Goal: Use online tool/utility: Use online tool/utility

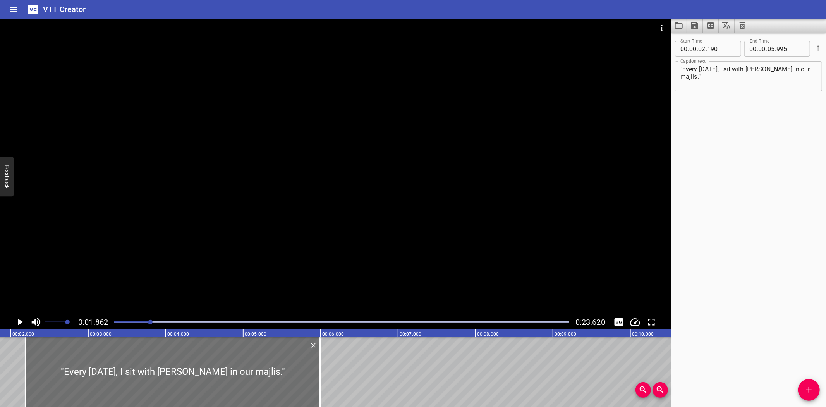
click at [18, 319] on icon "Play/Pause" at bounding box center [20, 321] width 5 height 7
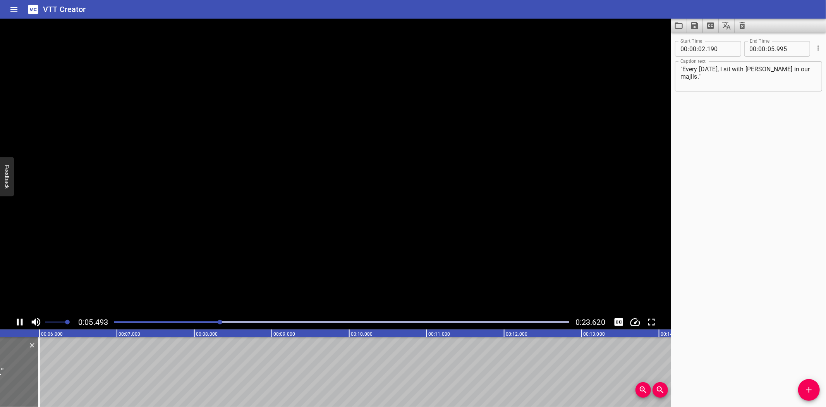
click at [18, 319] on icon "Play/Pause" at bounding box center [20, 321] width 6 height 7
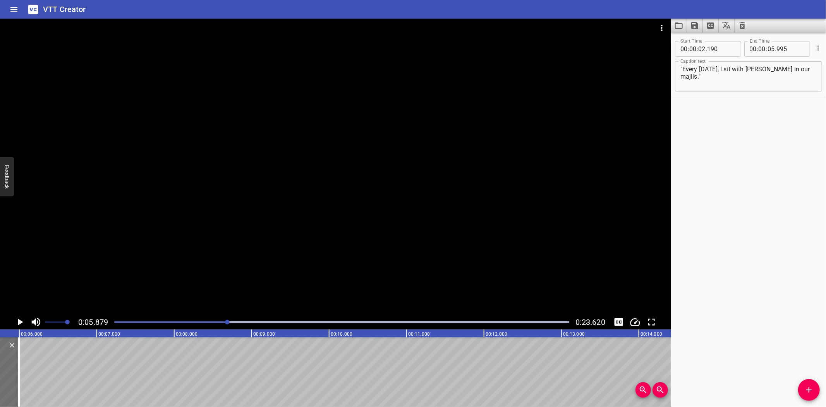
scroll to position [0, 455]
click at [810, 390] on icon "Add Cue" at bounding box center [808, 389] width 9 height 9
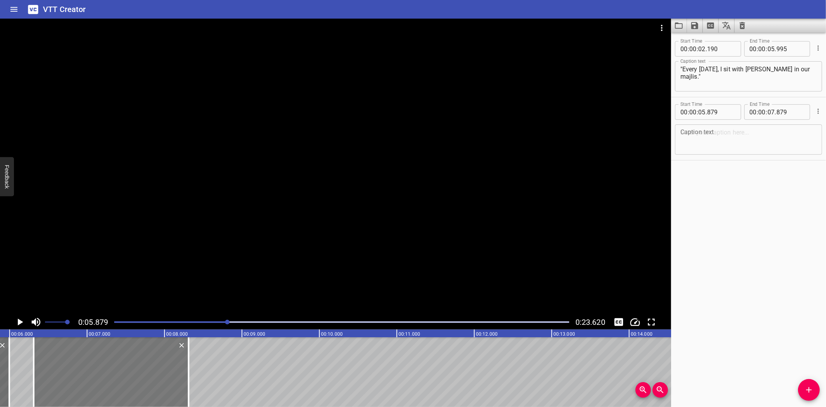
drag, startPoint x: 60, startPoint y: 369, endPoint x: 93, endPoint y: 369, distance: 33.3
click at [93, 369] on div at bounding box center [111, 372] width 155 height 70
type input "06"
type input "309"
type input "08"
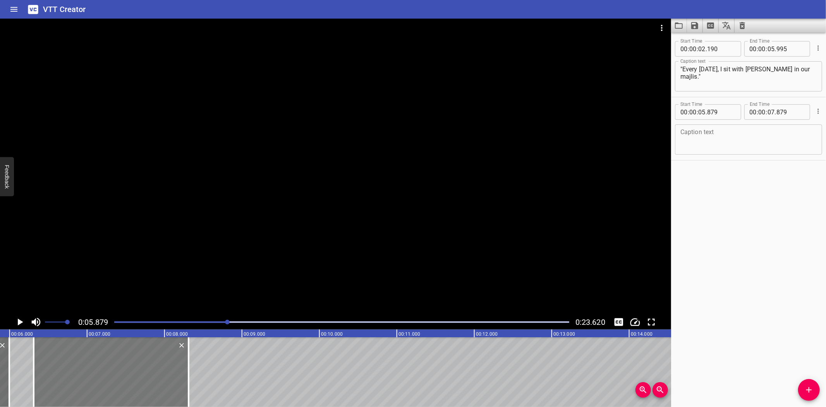
type input "309"
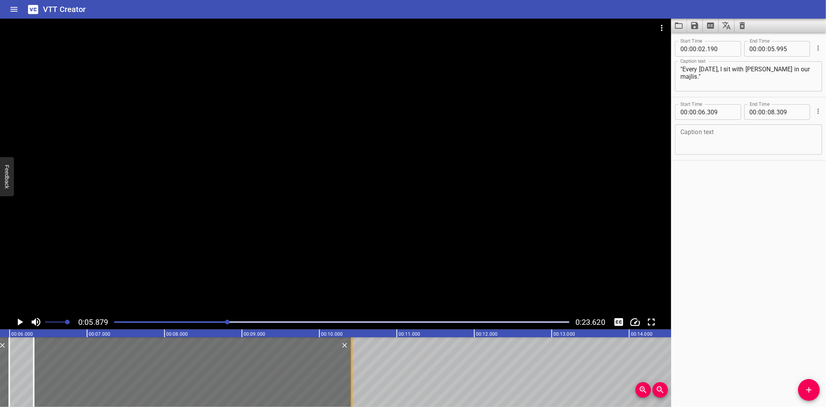
drag, startPoint x: 188, startPoint y: 369, endPoint x: 351, endPoint y: 372, distance: 163.1
click at [351, 372] on div at bounding box center [352, 372] width 2 height 70
type input "10"
type input "414"
click at [725, 137] on textarea at bounding box center [748, 140] width 136 height 22
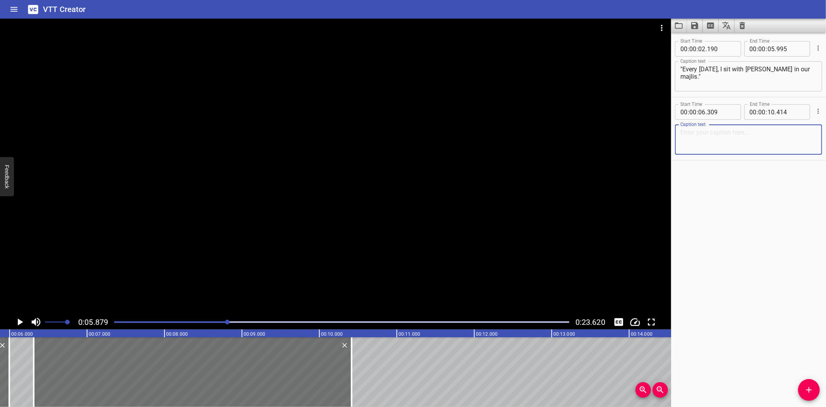
paste textarea ""She teaches me how her mother taught her to weave an [PERSON_NAME]. ‘’"
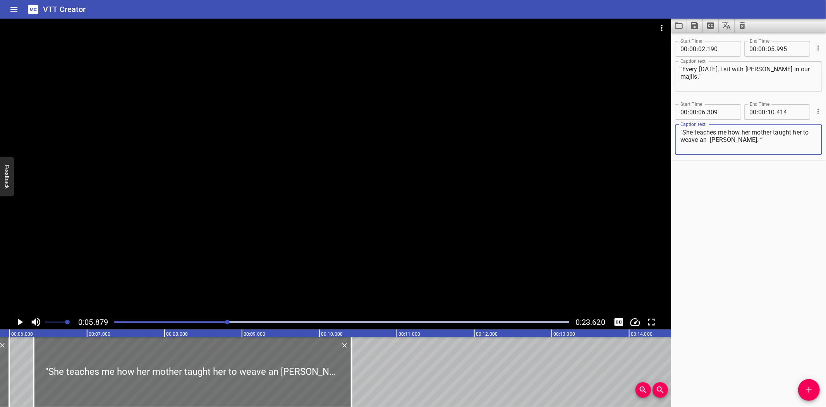
click at [20, 321] on icon "Play/Pause" at bounding box center [20, 321] width 5 height 7
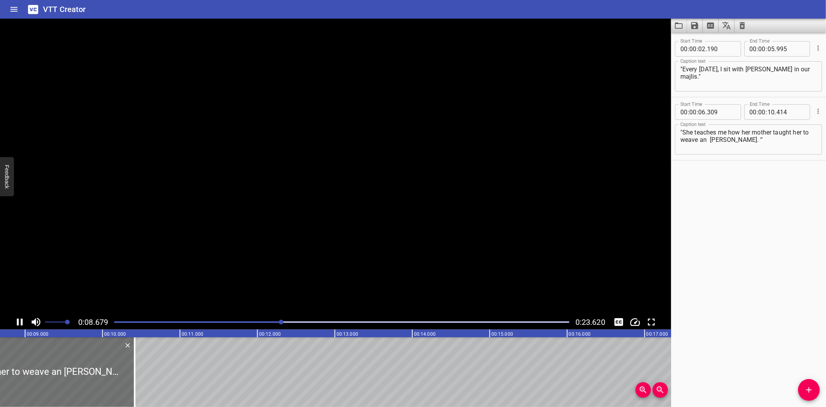
click at [19, 320] on icon "Play/Pause" at bounding box center [20, 322] width 12 height 12
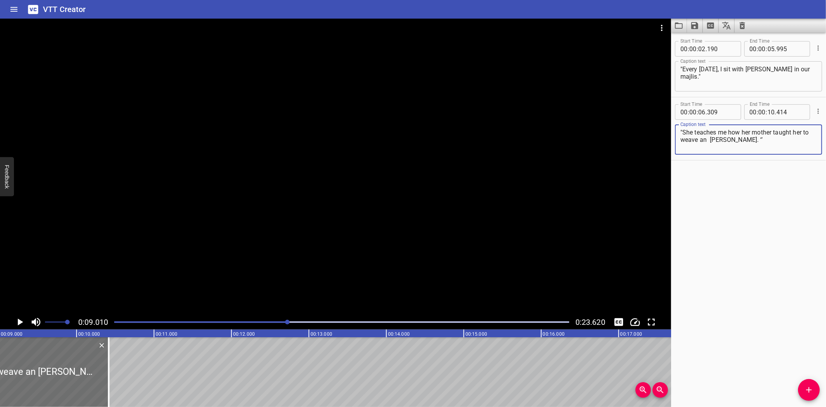
click at [741, 138] on textarea ""She teaches me how her mother taught her to weave an [PERSON_NAME]. ‘’" at bounding box center [748, 140] width 136 height 22
type textarea ""She teaches me how her mother taught her to weave an [PERSON_NAME].‘’"
click at [19, 323] on icon "Play/Pause" at bounding box center [20, 321] width 5 height 7
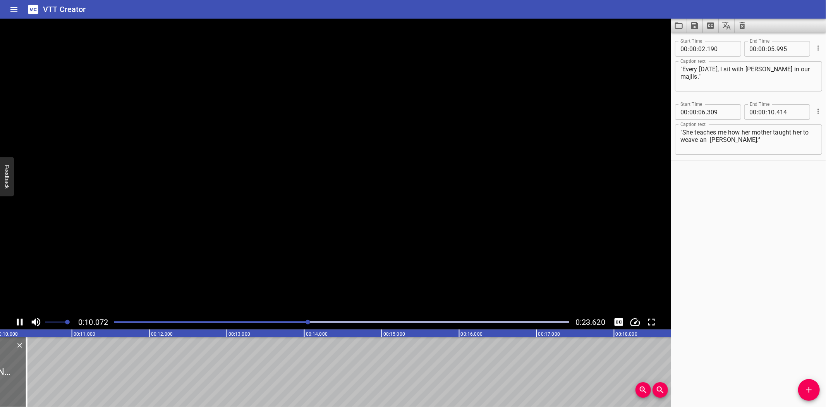
click at [19, 323] on icon "Play/Pause" at bounding box center [20, 322] width 12 height 12
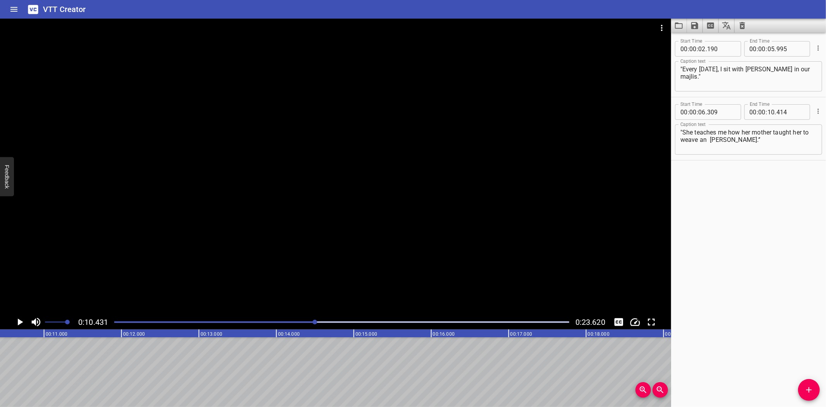
click at [805, 389] on icon "Add Cue" at bounding box center [808, 389] width 9 height 9
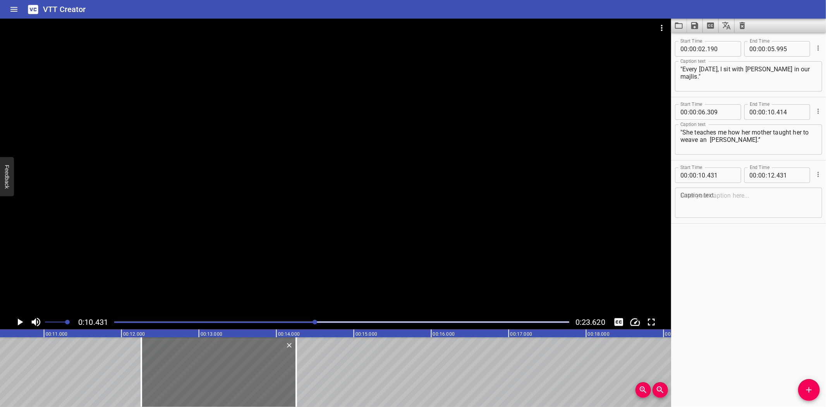
drag, startPoint x: 99, startPoint y: 364, endPoint x: 579, endPoint y: 296, distance: 484.6
click at [240, 355] on div at bounding box center [218, 372] width 155 height 70
type input "12"
type input "256"
type input "14"
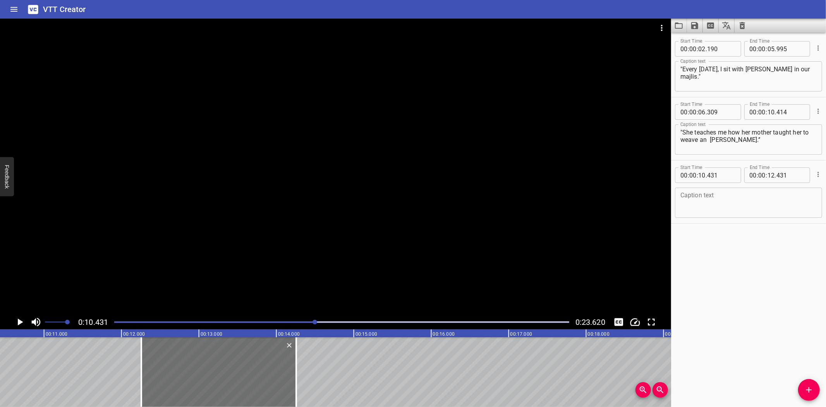
type input "256"
click at [749, 189] on div "Caption text" at bounding box center [748, 202] width 147 height 30
paste textarea ""We look at photos of her falcon and old village days.""
type textarea ""We look at photos of her falcon and old village days.""
click at [21, 318] on icon "Play/Pause" at bounding box center [20, 322] width 12 height 12
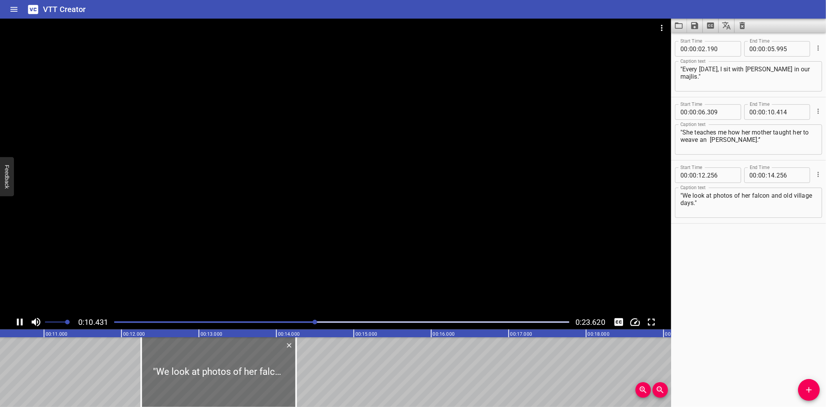
scroll to position [0, 815]
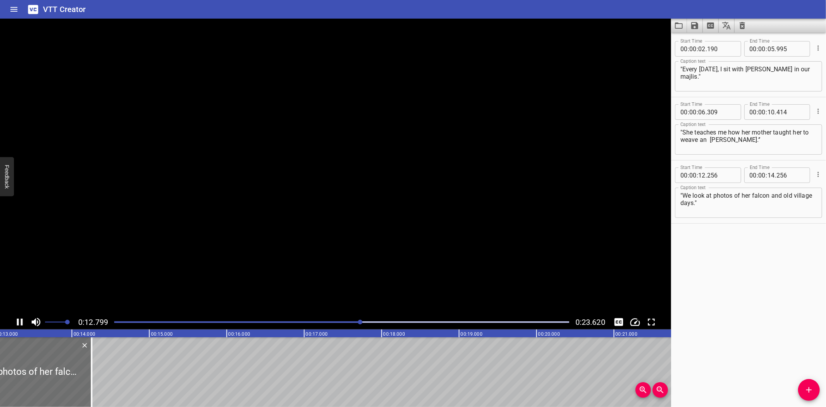
click at [21, 318] on icon "Play/Pause" at bounding box center [20, 322] width 12 height 12
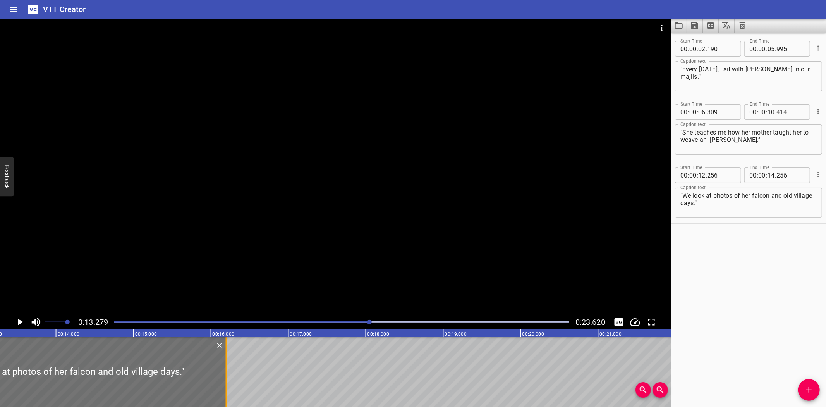
drag, startPoint x: 74, startPoint y: 381, endPoint x: 225, endPoint y: 381, distance: 150.6
click at [225, 381] on div at bounding box center [227, 372] width 8 height 70
type input "16"
type input "201"
click at [19, 321] on icon "Play/Pause" at bounding box center [20, 321] width 5 height 7
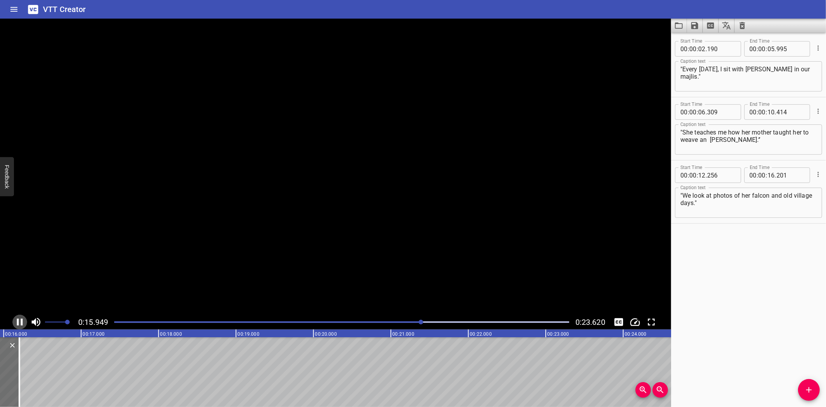
click at [18, 320] on icon "Play/Pause" at bounding box center [20, 321] width 6 height 7
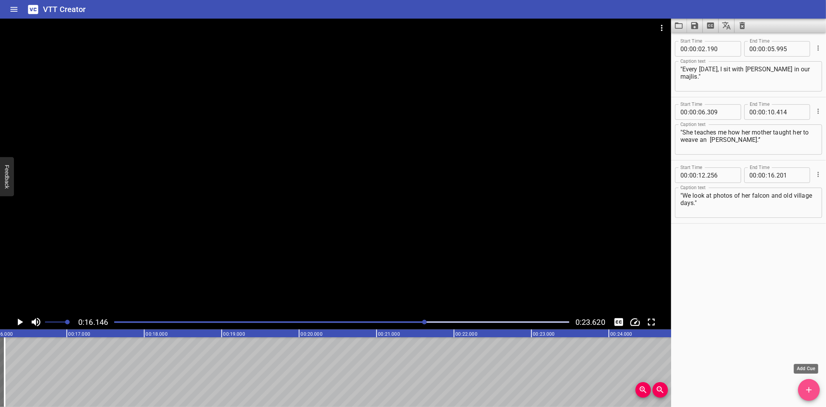
click at [810, 399] on button "Add Cue" at bounding box center [809, 390] width 22 height 22
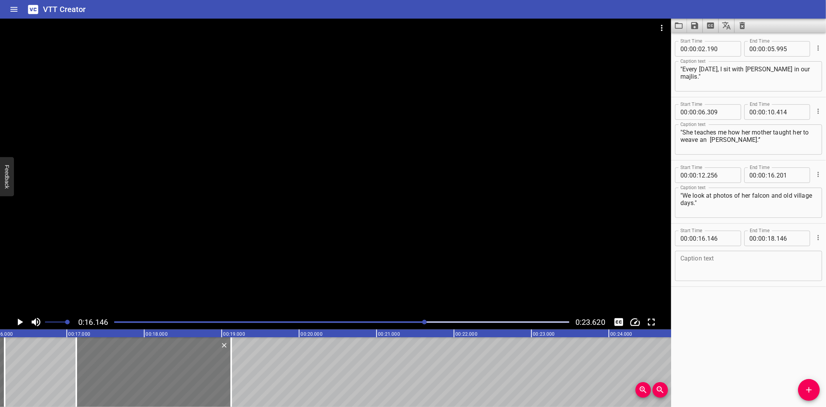
drag, startPoint x: 83, startPoint y: 369, endPoint x: 159, endPoint y: 362, distance: 76.3
click at [159, 362] on div at bounding box center [153, 372] width 155 height 70
type input "17"
type input "126"
type input "19"
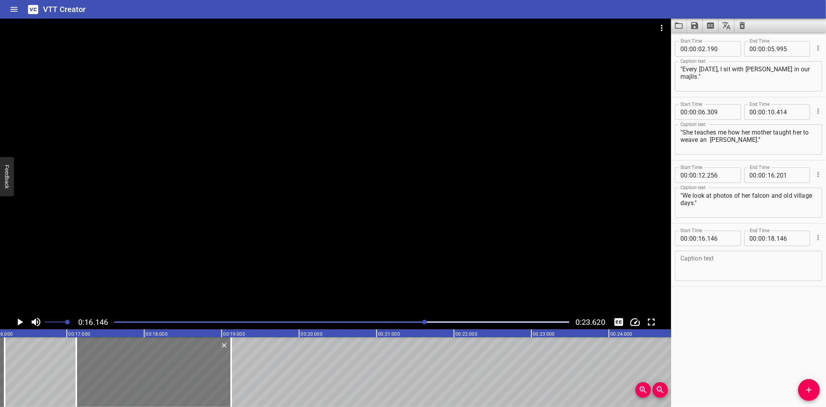
type input "126"
click at [750, 261] on textarea at bounding box center [748, 266] width 136 height 22
paste textarea ""Some stories are too special to forget.""
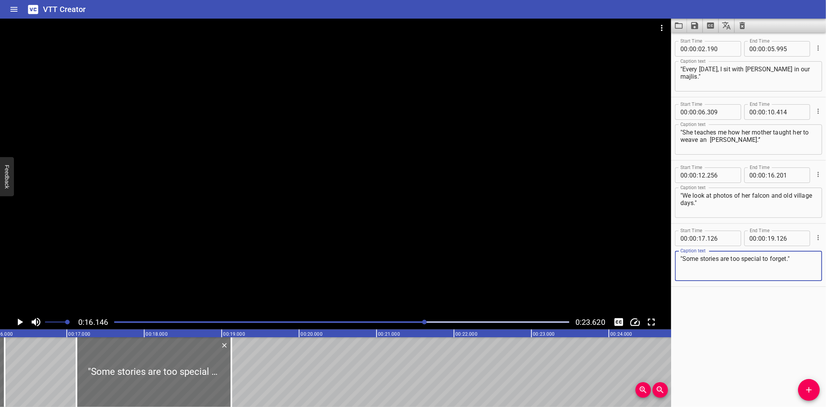
click at [682, 257] on textarea ""Some stories are too special to forget."" at bounding box center [748, 266] width 136 height 22
type textarea ""Some stories are too special to forget.""
click at [19, 321] on icon "Play/Pause" at bounding box center [20, 321] width 5 height 7
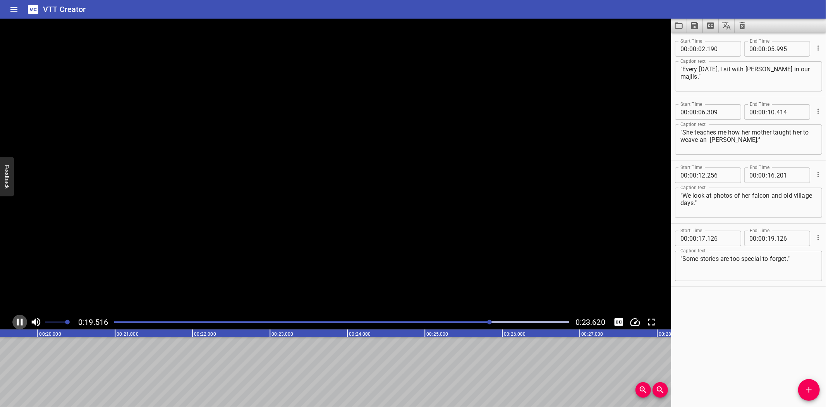
click at [19, 320] on icon "Play/Pause" at bounding box center [20, 322] width 12 height 12
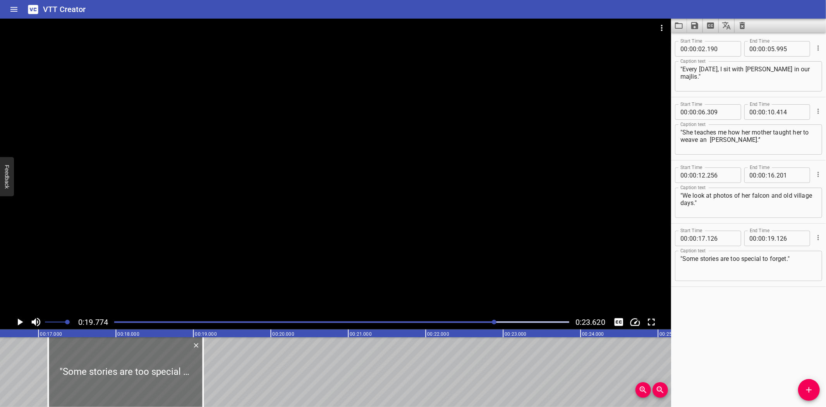
scroll to position [0, 1257]
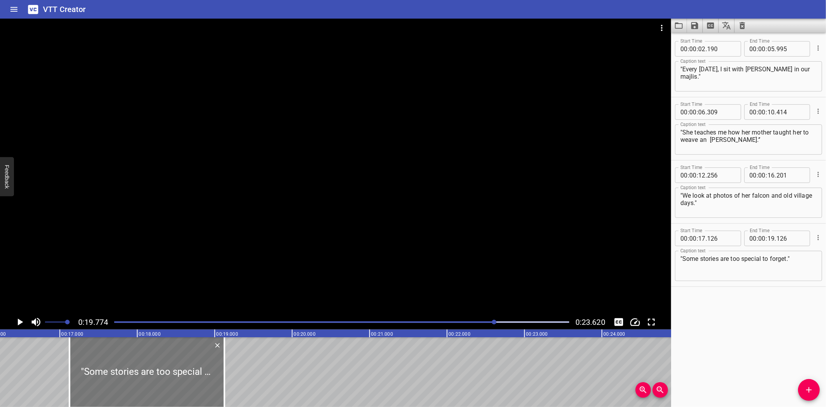
click at [170, 380] on div at bounding box center [146, 372] width 155 height 70
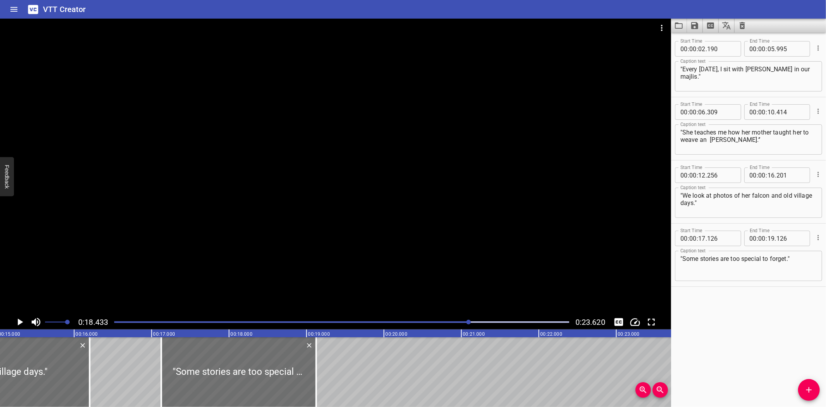
scroll to position [0, 1153]
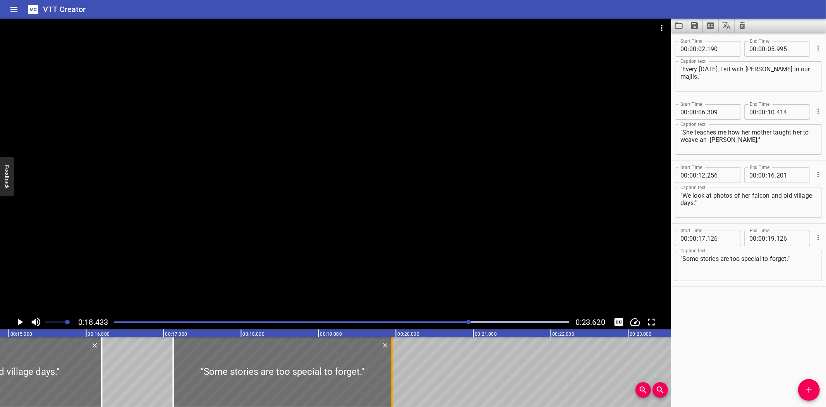
drag, startPoint x: 326, startPoint y: 382, endPoint x: 390, endPoint y: 381, distance: 63.9
click at [390, 381] on div at bounding box center [392, 372] width 8 height 70
type input "951"
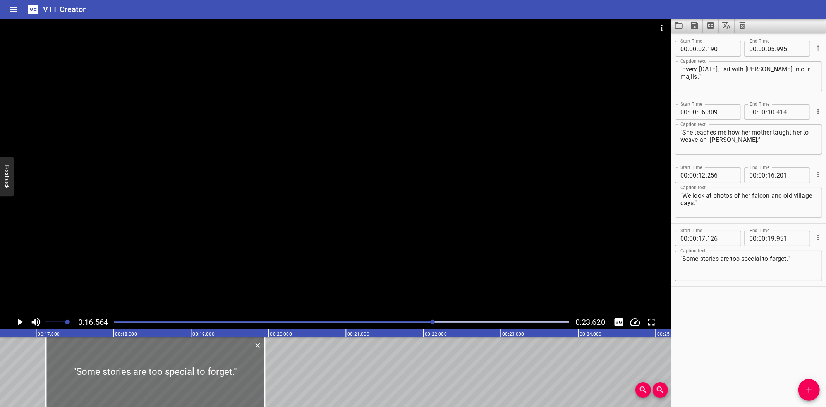
scroll to position [0, 1283]
click at [19, 319] on icon "Play/Pause" at bounding box center [20, 321] width 5 height 7
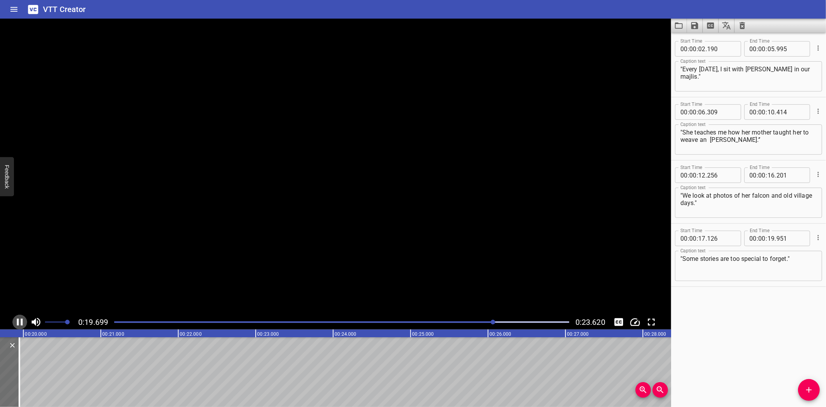
click at [19, 319] on icon "Play/Pause" at bounding box center [20, 322] width 12 height 12
click at [20, 319] on icon "Play/Pause" at bounding box center [20, 322] width 12 height 12
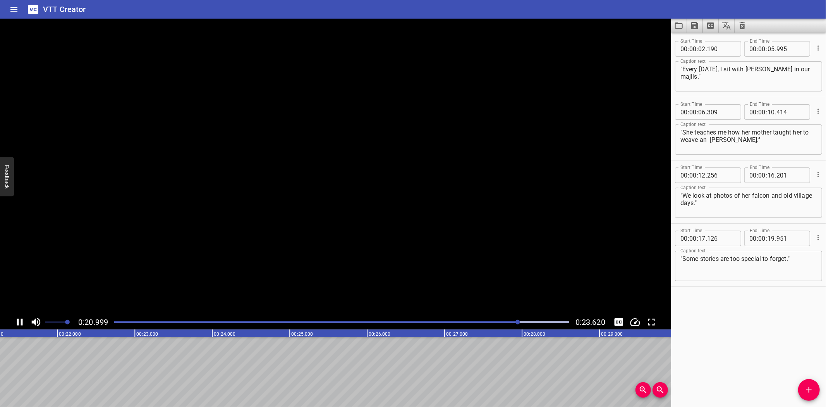
click at [20, 319] on icon "Play/Pause" at bounding box center [20, 322] width 12 height 12
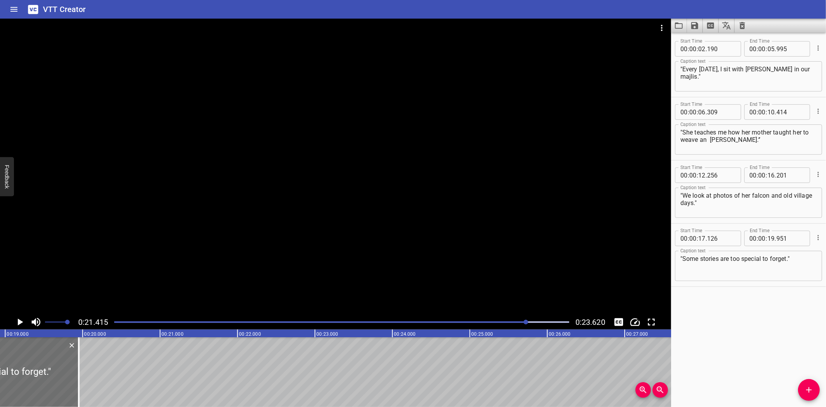
scroll to position [0, 1442]
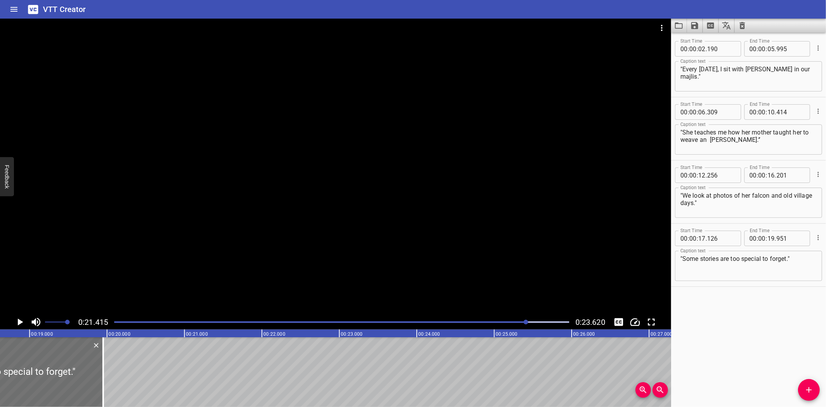
click at [807, 388] on icon "Add Cue" at bounding box center [808, 389] width 9 height 9
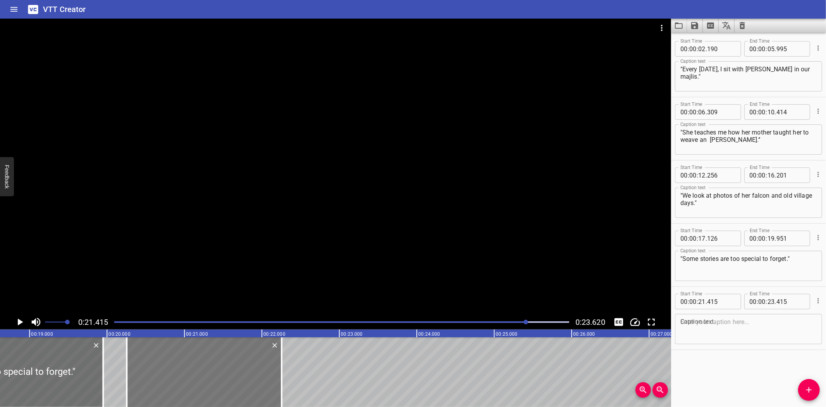
drag, startPoint x: 282, startPoint y: 370, endPoint x: 192, endPoint y: 370, distance: 89.8
click at [192, 370] on div at bounding box center [204, 372] width 155 height 70
type input "20"
type input "255"
type input "22"
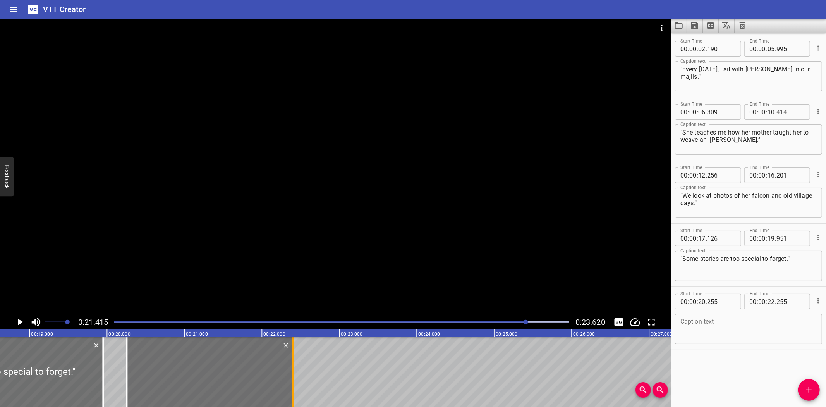
drag, startPoint x: 280, startPoint y: 373, endPoint x: 291, endPoint y: 375, distance: 11.3
click at [291, 375] on div at bounding box center [293, 372] width 8 height 70
type input "400"
click at [742, 331] on textarea at bounding box center [748, 329] width 136 height 22
paste textarea "“Generations Under One Roof."
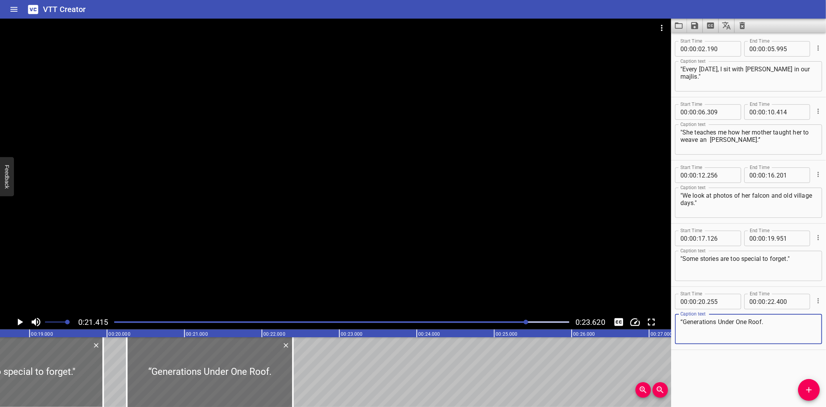
type textarea "“Generations Under One Roof."
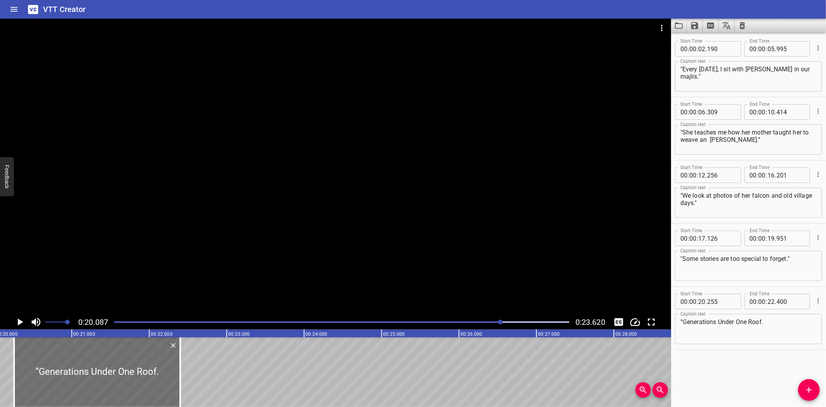
scroll to position [0, 1556]
click at [20, 320] on icon "Play/Pause" at bounding box center [20, 321] width 5 height 7
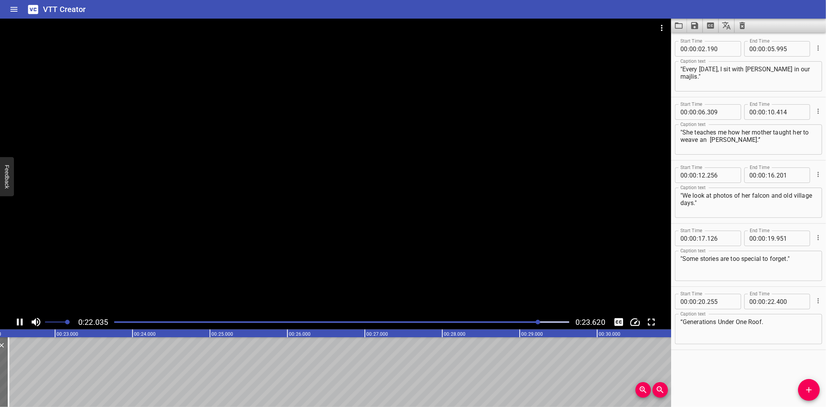
click at [18, 322] on icon "Play/Pause" at bounding box center [20, 321] width 6 height 7
click at [692, 25] on icon "Save captions to file" at bounding box center [694, 25] width 7 height 7
click at [702, 40] on li "Save to VTT file" at bounding box center [715, 43] width 57 height 14
